Goal: Find specific page/section: Find specific page/section

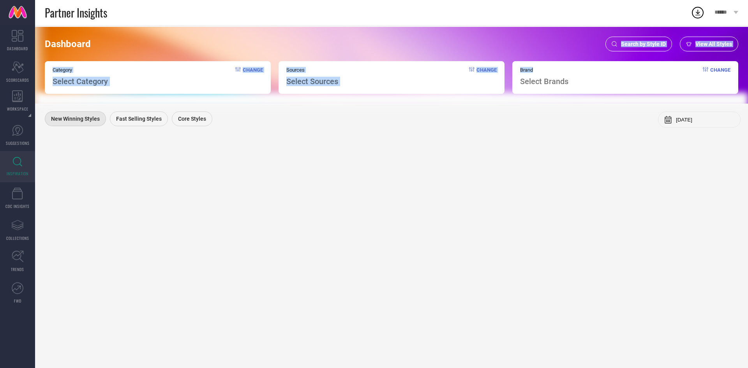
drag, startPoint x: 625, startPoint y: 53, endPoint x: 619, endPoint y: 47, distance: 8.3
click at [619, 47] on div "Dashboard Search by Style ID View All Styles Category Select Category Change So…" at bounding box center [391, 65] width 712 height 77
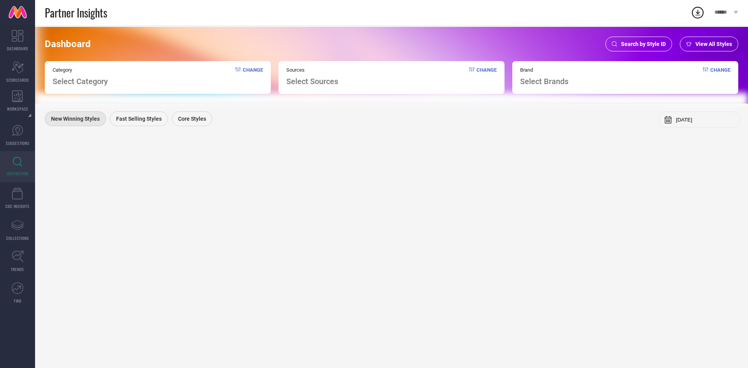
click at [619, 47] on div "Search by Style ID" at bounding box center [638, 44] width 67 height 15
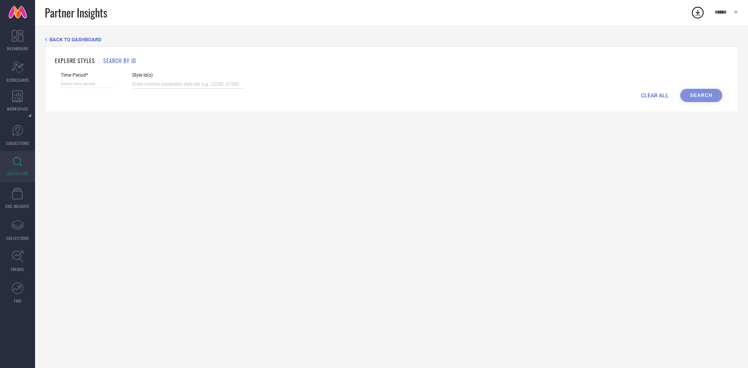
click at [147, 83] on input at bounding box center [188, 84] width 113 height 9
paste input "31136768 31122950 21205088 21204978 21205058 21204986 21205090 21205080 2120498…"
type input "31136768 31122950 21205088 21204978 21205058 21204986 21205090 21205080 2120498…"
click at [88, 81] on input at bounding box center [88, 84] width 54 height 8
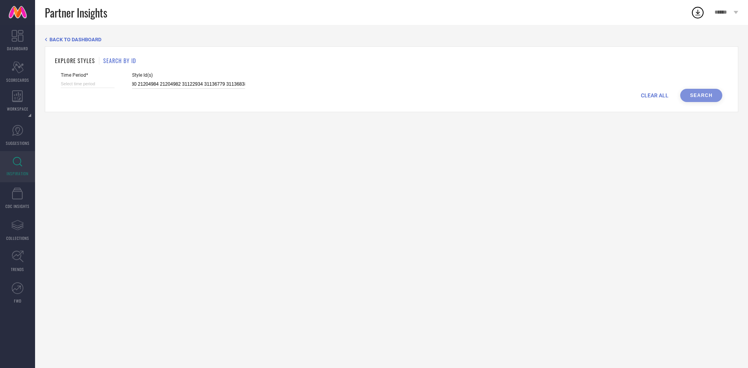
select select "9"
select select "2025"
select select "10"
select select "2025"
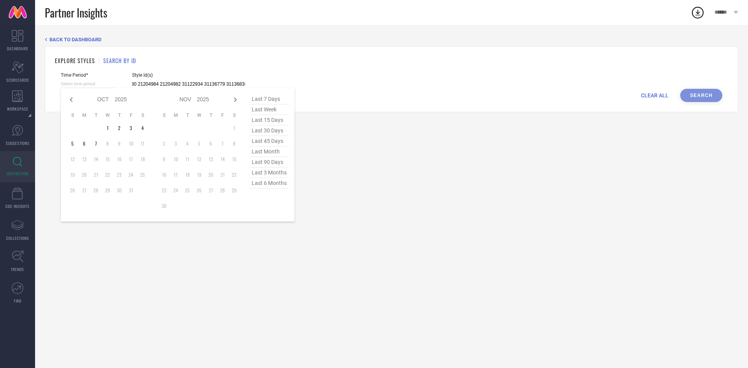
type input "31136768 31122950 21205088 21204978 21205058 21204986 21205090 21205080 2120498…"
click at [265, 166] on span "last 90 days" at bounding box center [269, 162] width 39 height 11
type input "[DATE] to [DATE]"
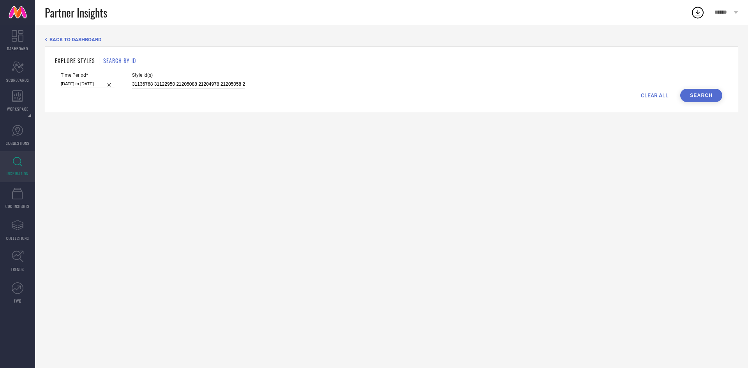
click at [694, 93] on button "Search" at bounding box center [701, 95] width 42 height 13
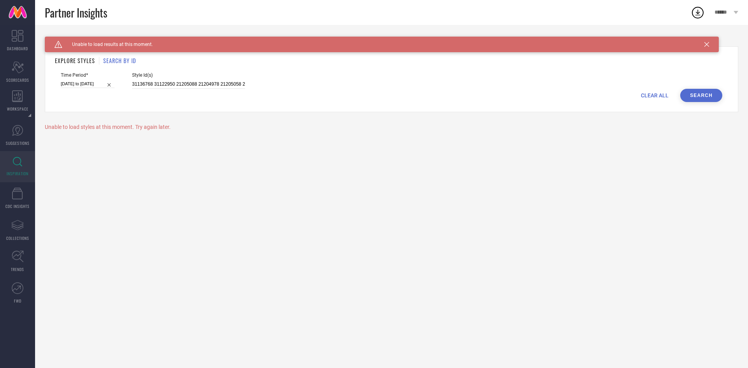
click at [58, 45] on icon "Caution Created with Sketch." at bounding box center [59, 44] width 8 height 7
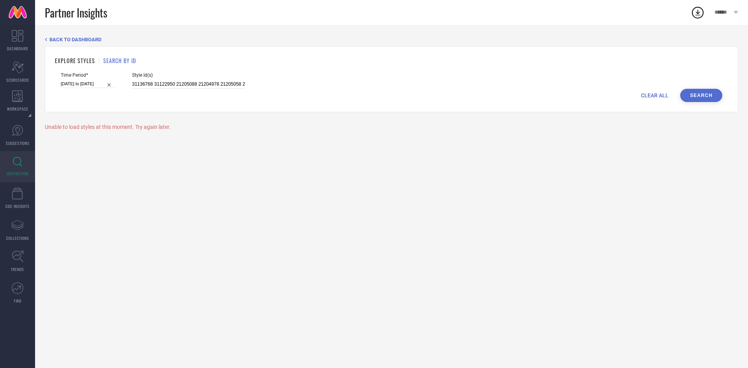
click at [698, 93] on button "Search" at bounding box center [701, 95] width 42 height 13
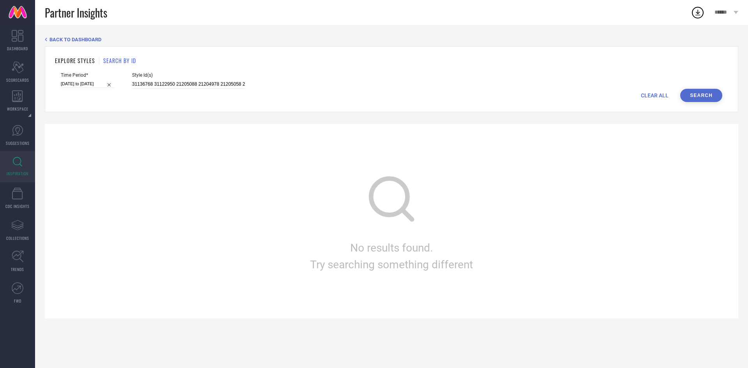
select select "6"
select select "2025"
select select "7"
select select "2025"
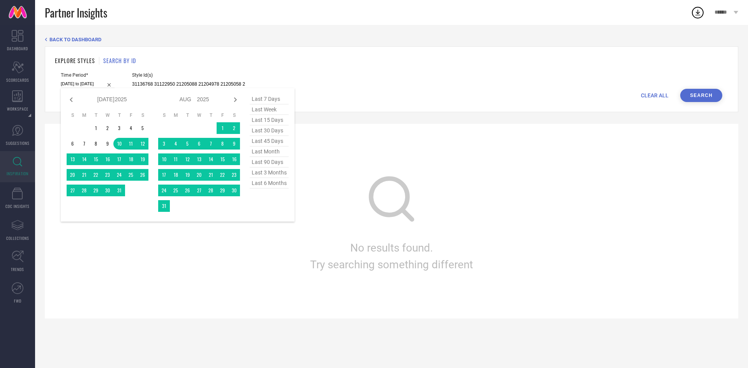
click at [92, 83] on input "[DATE] to [DATE]" at bounding box center [88, 84] width 54 height 8
click at [273, 174] on span "last 3 months" at bounding box center [269, 172] width 39 height 11
type input "[DATE] to [DATE]"
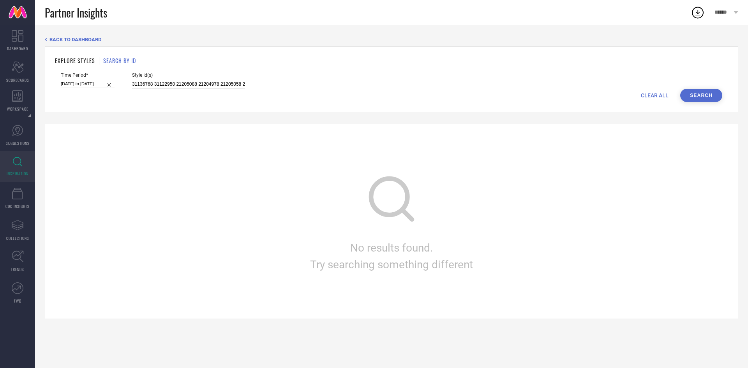
click at [697, 94] on button "Search" at bounding box center [701, 95] width 42 height 13
click at [693, 213] on div "No results found. Try searching something different" at bounding box center [391, 221] width 693 height 195
click at [176, 80] on input "31136768 31122950 21205088 21204978 21205058 21204986 21205090 21205080 2120498…" at bounding box center [188, 84] width 113 height 9
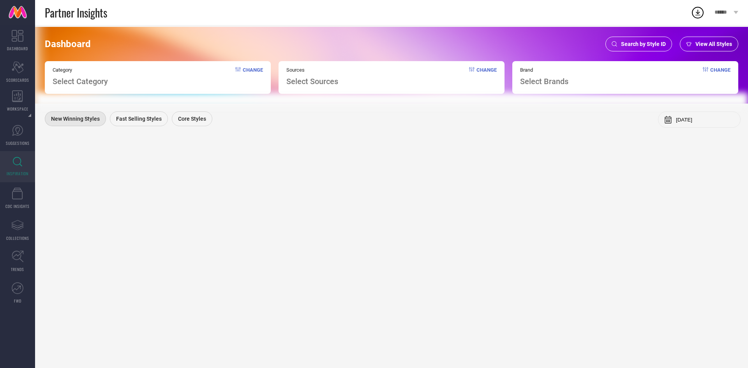
drag, startPoint x: 631, startPoint y: 36, endPoint x: 631, endPoint y: 47, distance: 11.3
click at [631, 47] on div "Dashboard Search by Style ID View All Styles Category Select Category Change So…" at bounding box center [391, 65] width 712 height 77
click at [631, 47] on span "Search by Style ID" at bounding box center [643, 44] width 45 height 6
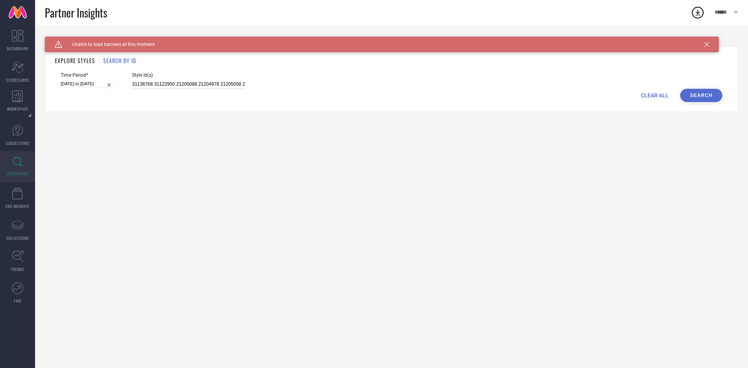
click at [202, 88] on input "31136768 31122950 21205088 21204978 21205058 21204986 21205090 21205080 2120498…" at bounding box center [188, 84] width 113 height 9
paste input "20661706 31136804 31122910 31136732 21205084 31123235 31136725 21205082 2120501…"
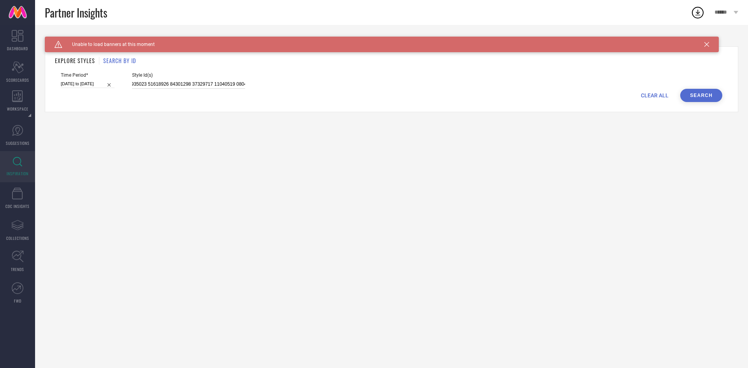
type input "20661706 31136804 31122910 31136732 21205084 31123235 31136725 21205082 2120501…"
click at [702, 95] on button "Search" at bounding box center [701, 95] width 42 height 13
